Goal: Use online tool/utility: Utilize a website feature to perform a specific function

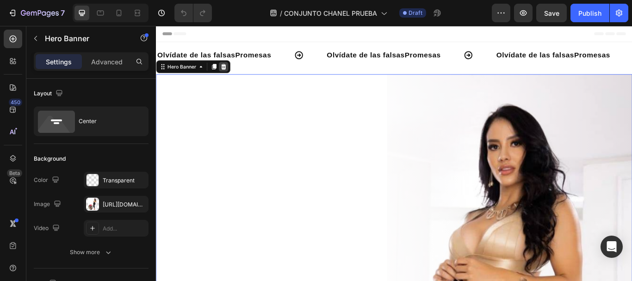
click at [232, 72] on icon at bounding box center [235, 73] width 6 height 6
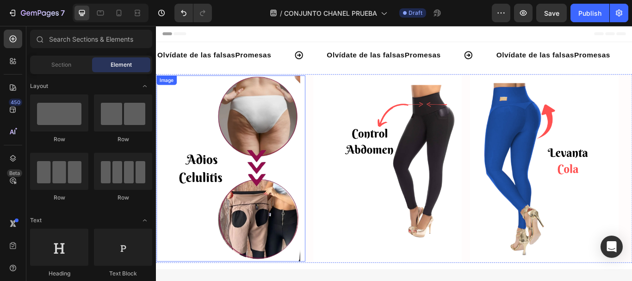
drag, startPoint x: 293, startPoint y: 129, endPoint x: 264, endPoint y: 104, distance: 38.1
click at [293, 129] on img at bounding box center [242, 192] width 173 height 217
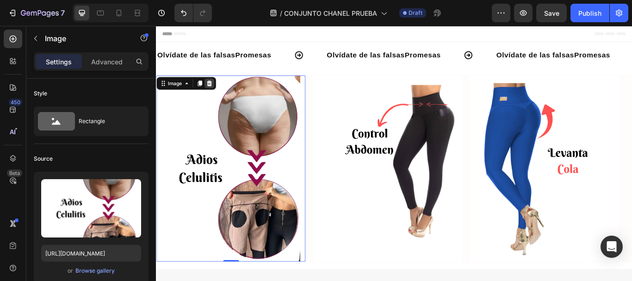
click at [222, 90] on div at bounding box center [217, 92] width 11 height 11
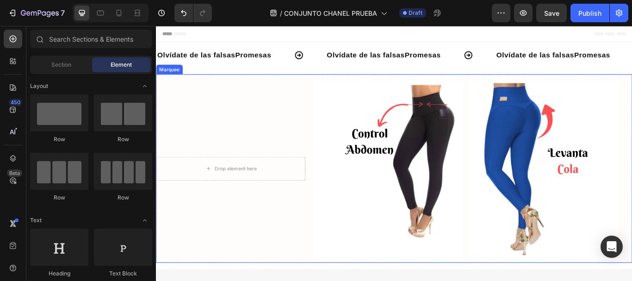
click at [232, 101] on div "Drop element here Image Image" at bounding box center [430, 192] width 548 height 217
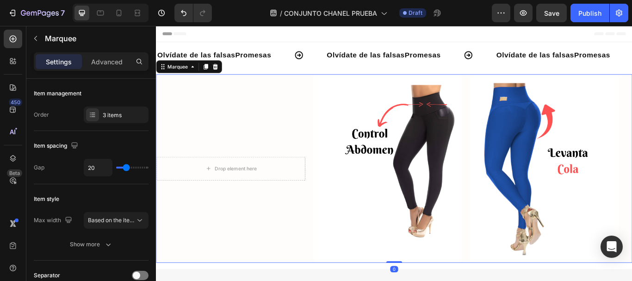
click at [253, 136] on div "Drop element here Image Image" at bounding box center [430, 192] width 548 height 217
click at [204, 131] on div "Drop element here Image Image" at bounding box center [430, 192] width 548 height 217
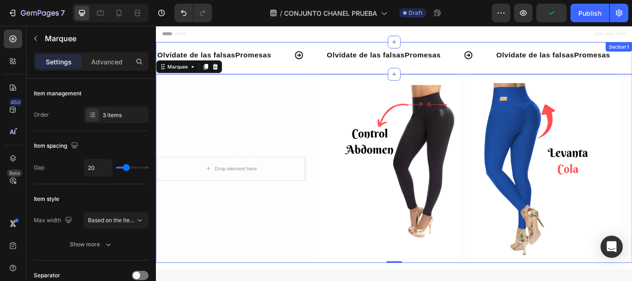
click at [631, 81] on div "Olvídate de las falsas Promesas Text Olvídate de las falsas Promesas Heading Ol…" at bounding box center [433, 63] width 555 height 37
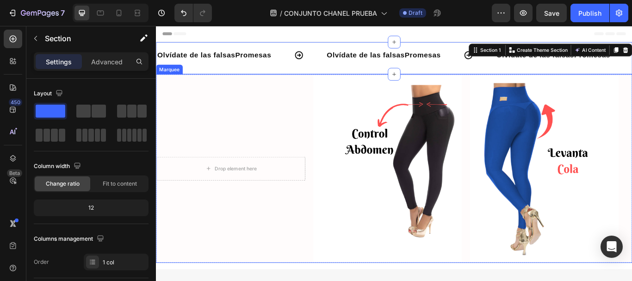
click at [173, 95] on div "Drop element here Image Image" at bounding box center [430, 192] width 548 height 217
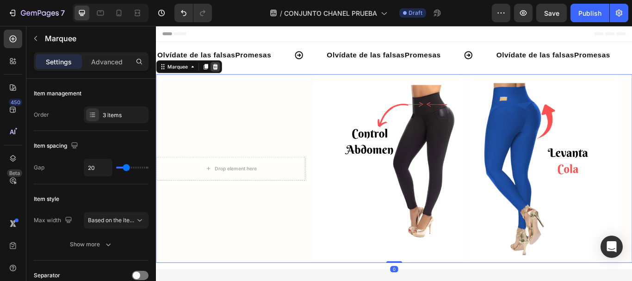
click at [225, 72] on icon at bounding box center [225, 73] width 6 height 6
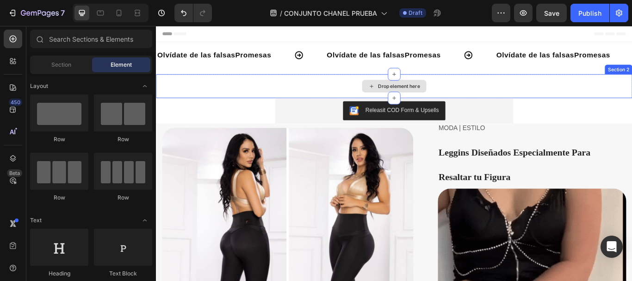
click at [201, 90] on div "Drop element here" at bounding box center [433, 96] width 555 height 28
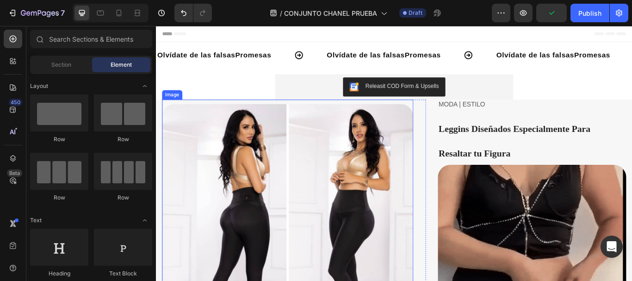
click at [207, 120] on img at bounding box center [309, 263] width 293 height 293
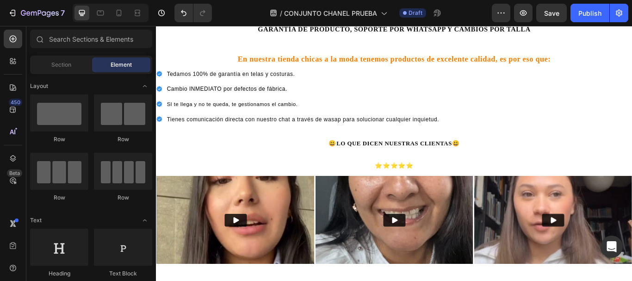
scroll to position [46, 0]
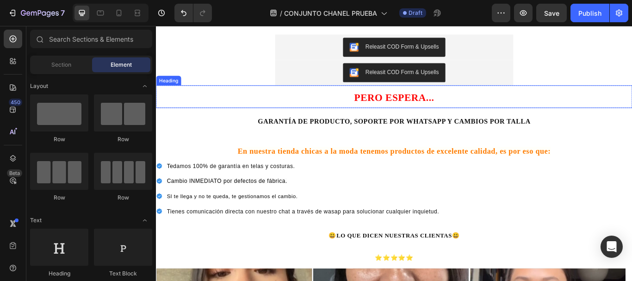
click at [216, 101] on h2 "PERO ESPERA..." at bounding box center [433, 108] width 555 height 26
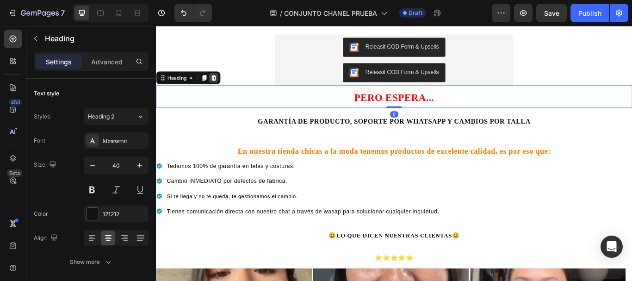
click at [221, 83] on icon at bounding box center [222, 86] width 7 height 7
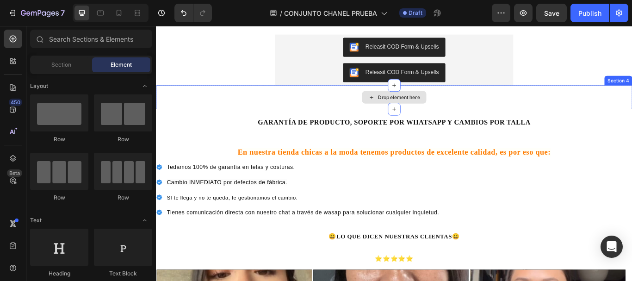
click at [214, 108] on div "Drop element here" at bounding box center [433, 109] width 555 height 28
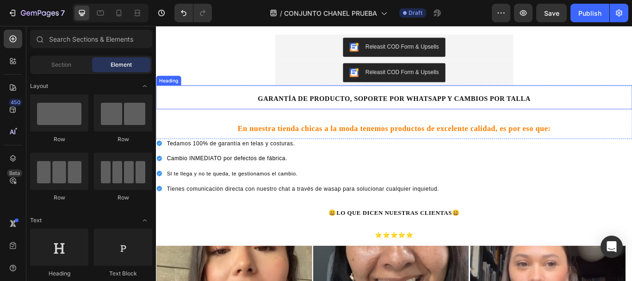
click at [631, 95] on h2 "GARANTÍA DE PRODUCTO, SOPORTE POR WHATSAPP Y CAMBIOS POR TALLA" at bounding box center [433, 109] width 555 height 28
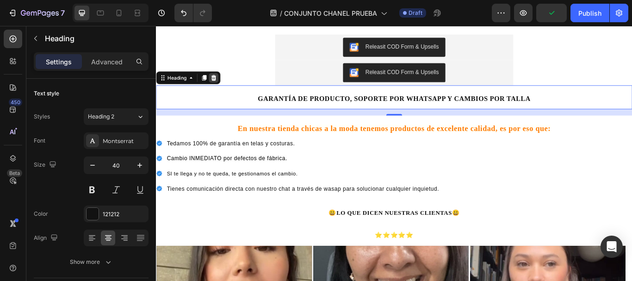
click at [225, 83] on icon at bounding box center [222, 86] width 7 height 7
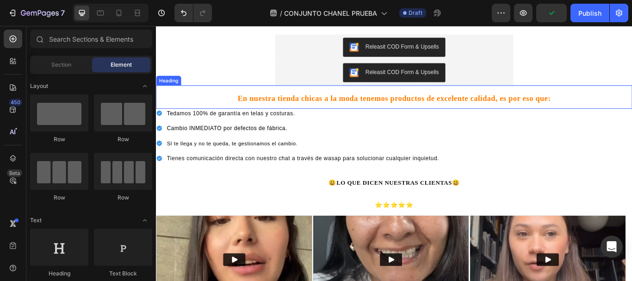
click at [204, 106] on h2 "En nuestra tienda chicas a la moda tenemos productos de excelente calidad, es p…" at bounding box center [433, 108] width 555 height 27
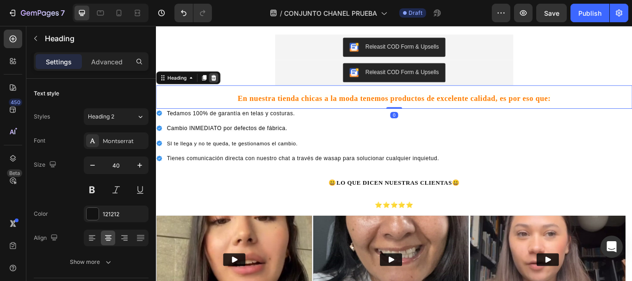
click at [226, 83] on icon at bounding box center [222, 86] width 7 height 7
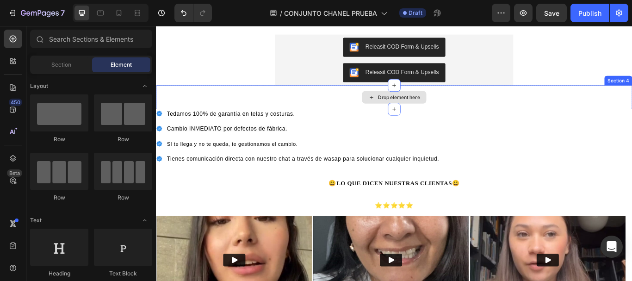
click at [209, 113] on div "Drop element here" at bounding box center [433, 109] width 555 height 28
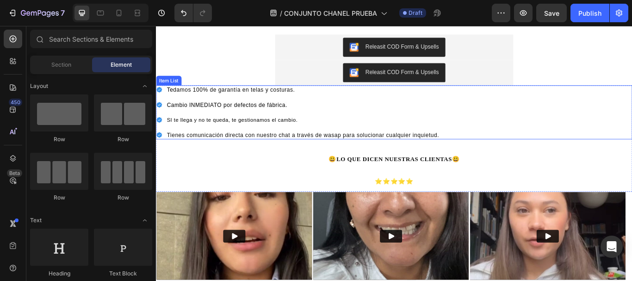
click at [611, 98] on div "Te damos 100% de garantía en telas y costuras. Cambio INMEDIATO por defectos de…" at bounding box center [433, 126] width 555 height 63
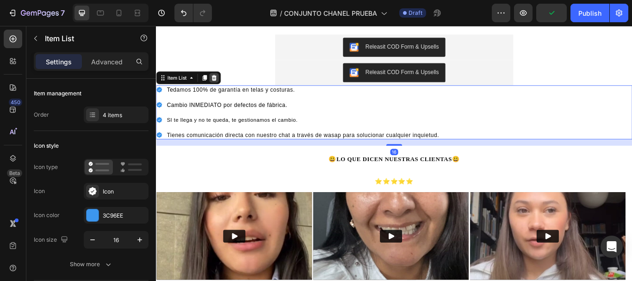
click at [222, 87] on icon at bounding box center [224, 86] width 6 height 6
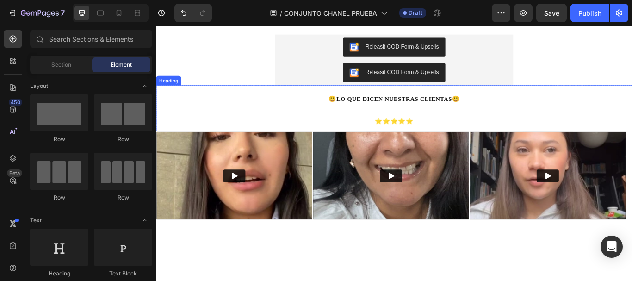
click at [167, 101] on h2 "😃 LO QUE DICEN NUESTRAS CLIENTAS 😃 ⭐⭐⭐⭐⭐" at bounding box center [433, 122] width 555 height 54
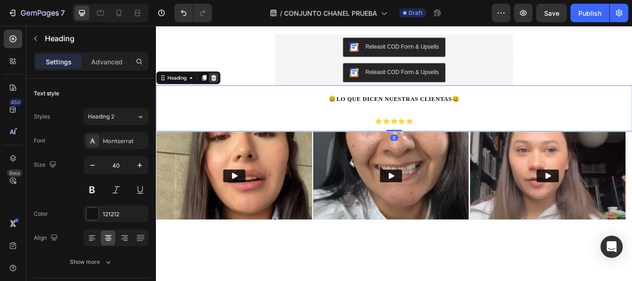
click at [223, 84] on icon at bounding box center [223, 86] width 6 height 6
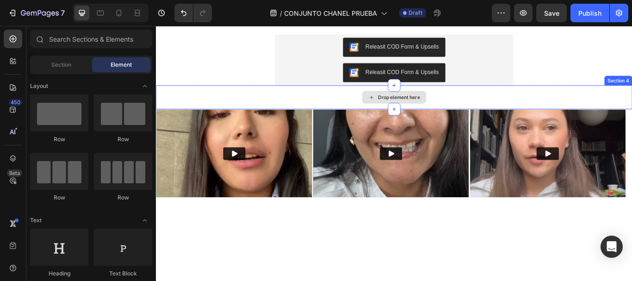
click at [229, 103] on div "Drop element here" at bounding box center [433, 109] width 555 height 28
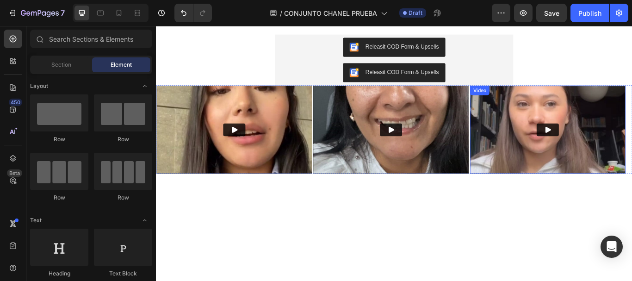
click at [631, 101] on img at bounding box center [612, 147] width 181 height 102
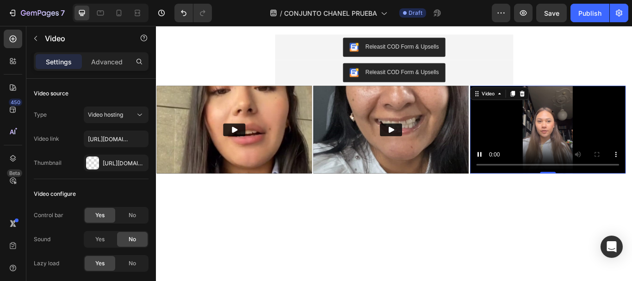
click at [226, 230] on div at bounding box center [433, 218] width 555 height 41
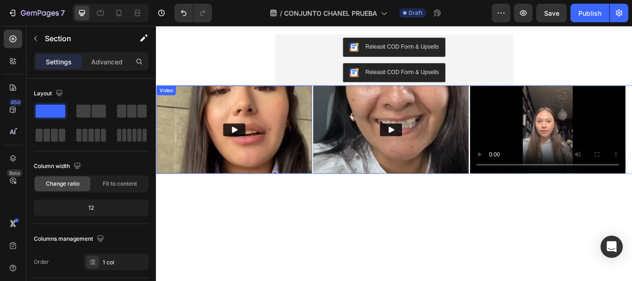
click at [205, 177] on img at bounding box center [246, 147] width 181 height 102
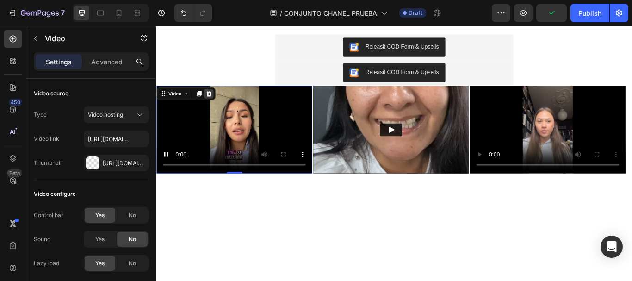
click at [216, 101] on icon at bounding box center [216, 104] width 7 height 7
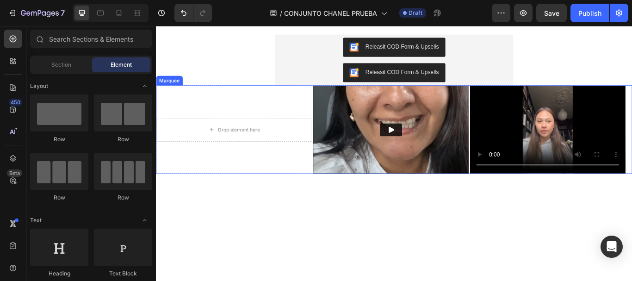
click at [167, 93] on div "Marquee" at bounding box center [171, 89] width 31 height 11
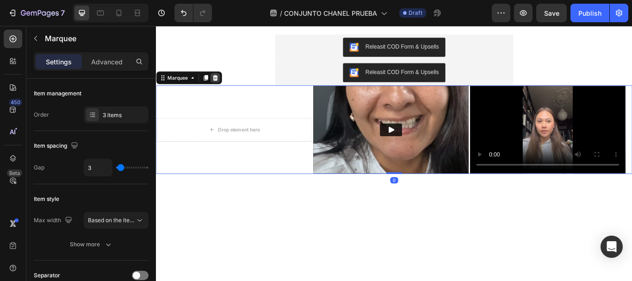
click at [228, 91] on div at bounding box center [224, 86] width 11 height 11
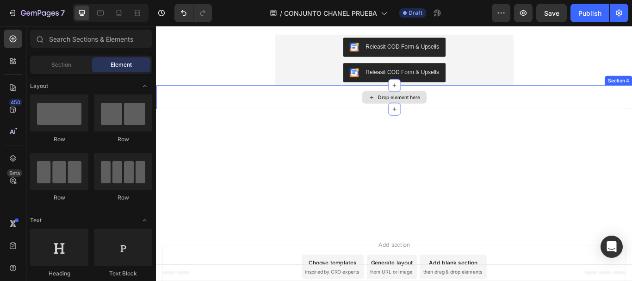
click at [264, 105] on div "Drop element here" at bounding box center [433, 109] width 555 height 28
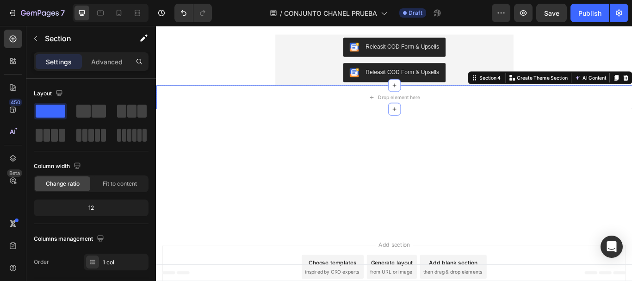
click at [631, 87] on div "Section 4 You can create reusable sections Create Theme Section AI Content Writ…" at bounding box center [615, 86] width 192 height 15
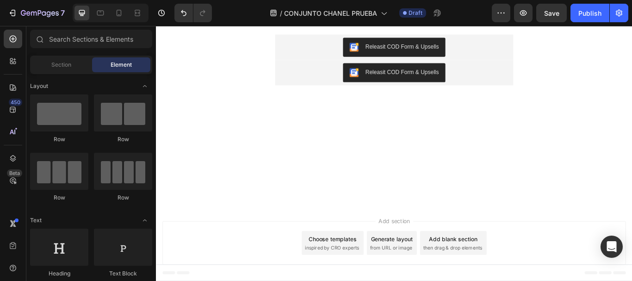
click at [525, 169] on div at bounding box center [433, 185] width 555 height 99
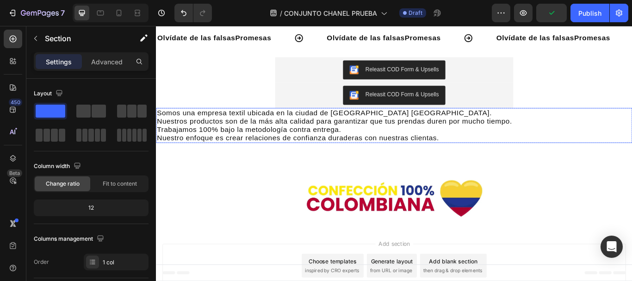
scroll to position [3, 0]
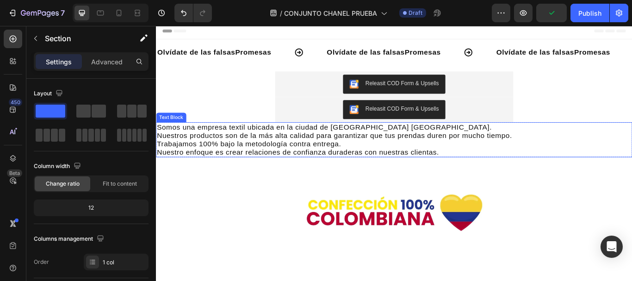
click at [416, 154] on p "Nuestros productos son de la más alta calidad para garantizar que tus prendas d…" at bounding box center [433, 154] width 553 height 10
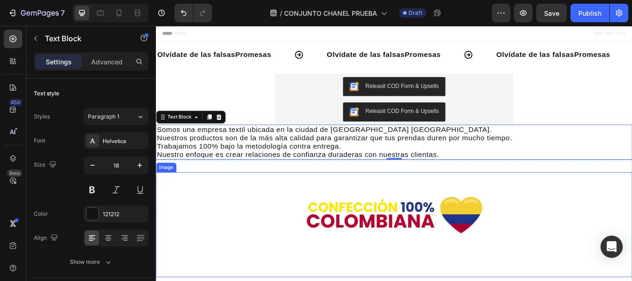
scroll to position [0, 0]
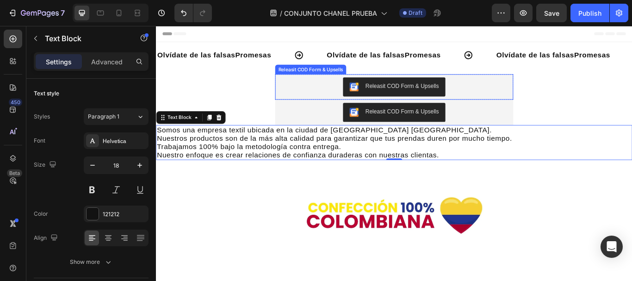
click at [449, 92] on div "Releasit COD Form & Upsells" at bounding box center [443, 97] width 86 height 10
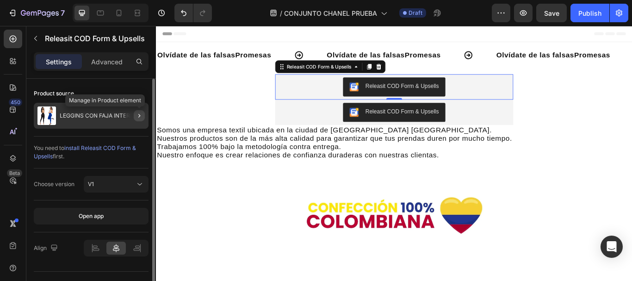
click at [136, 113] on icon "button" at bounding box center [139, 115] width 7 height 7
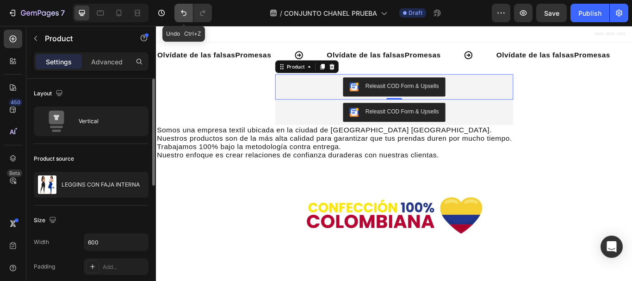
click at [182, 11] on icon "Undo/Redo" at bounding box center [184, 13] width 6 height 6
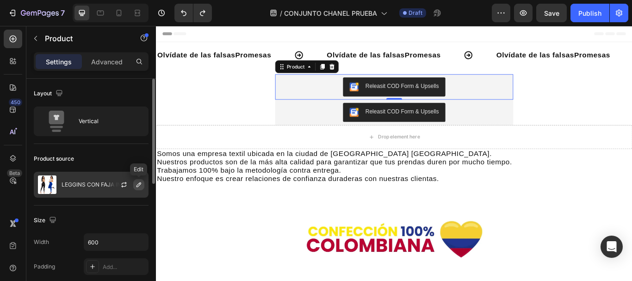
click at [139, 181] on icon "button" at bounding box center [138, 184] width 7 height 7
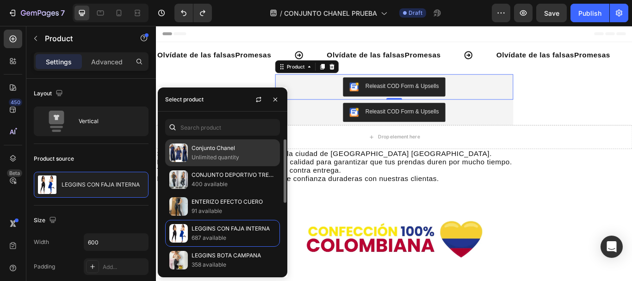
click at [208, 153] on p "Unlimited quantity" at bounding box center [234, 157] width 84 height 9
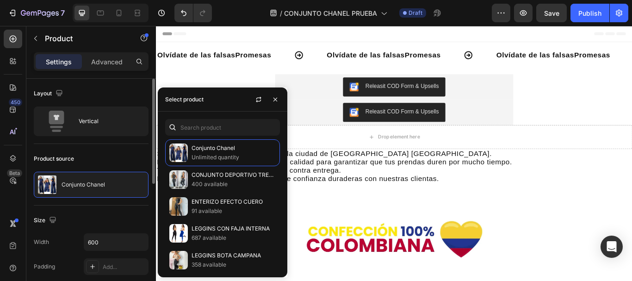
click at [95, 217] on div "Size" at bounding box center [91, 220] width 115 height 15
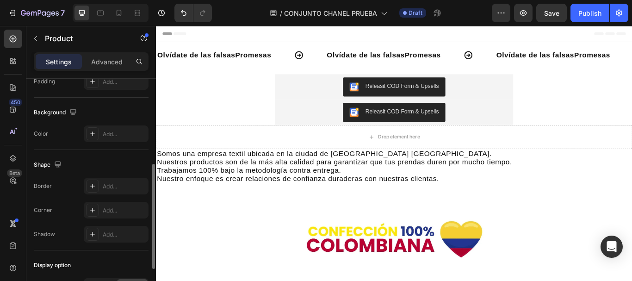
scroll to position [267, 0]
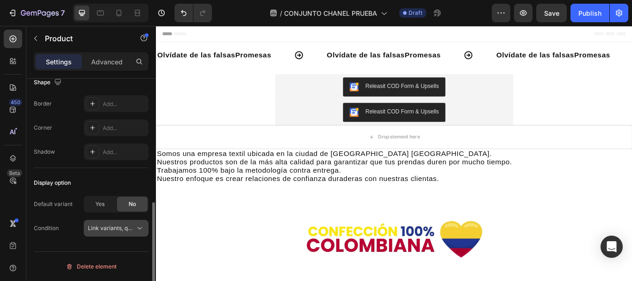
click at [139, 224] on icon at bounding box center [139, 227] width 9 height 9
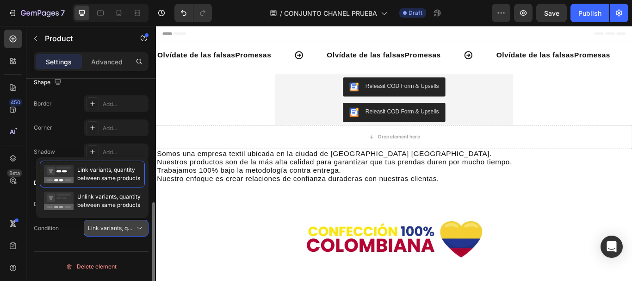
click at [139, 225] on icon at bounding box center [139, 227] width 9 height 9
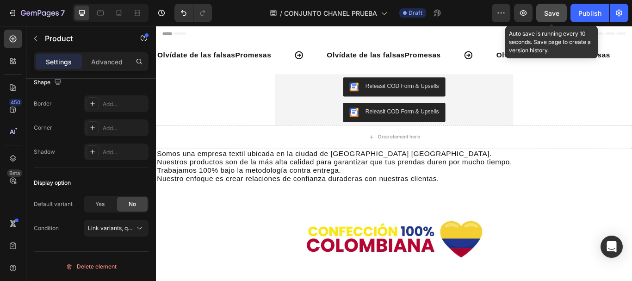
click at [553, 12] on span "Save" at bounding box center [551, 13] width 15 height 8
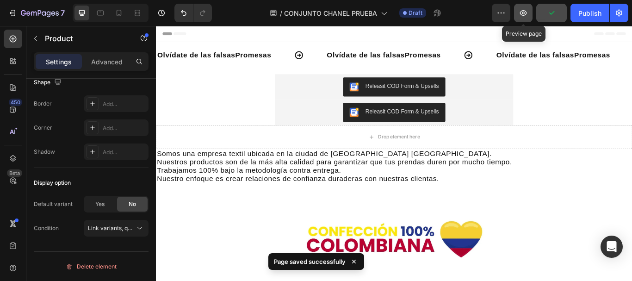
click at [525, 13] on icon "button" at bounding box center [523, 13] width 3 height 3
